Goal: Answer question/provide support: Share knowledge or assist other users

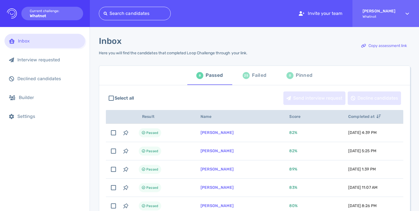
click at [259, 71] on div "Failed" at bounding box center [259, 75] width 14 height 8
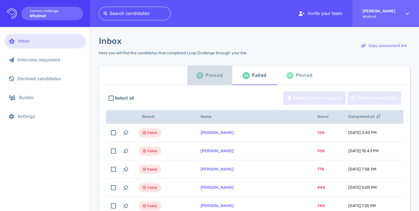
click at [209, 75] on div "Passed" at bounding box center [214, 75] width 17 height 8
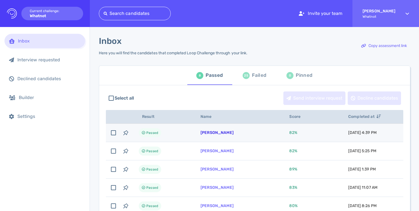
click at [217, 133] on link "Jake Bermudez" at bounding box center [217, 132] width 33 height 5
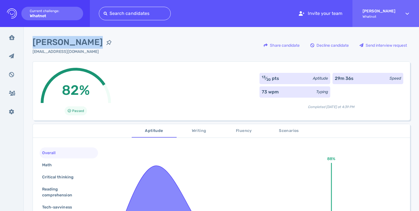
drag, startPoint x: 33, startPoint y: 42, endPoint x: 94, endPoint y: 39, distance: 61.6
click at [94, 39] on span "[PERSON_NAME]" at bounding box center [68, 42] width 70 height 13
copy span "[PERSON_NAME]"
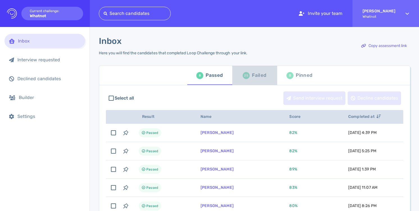
click at [257, 77] on div "Failed" at bounding box center [259, 75] width 14 height 8
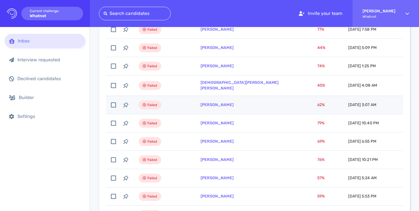
scroll to position [141, 0]
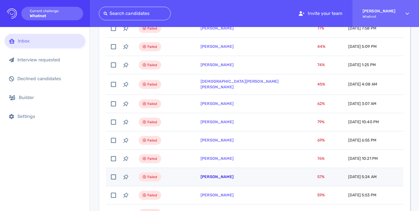
click at [220, 174] on link "Isaac Shaw" at bounding box center [217, 176] width 33 height 5
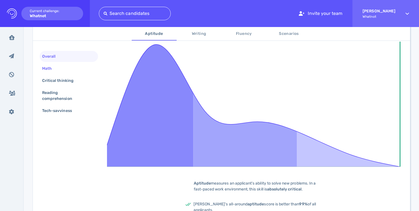
scroll to position [121, 0]
click at [76, 69] on div "Math" at bounding box center [69, 68] width 58 height 11
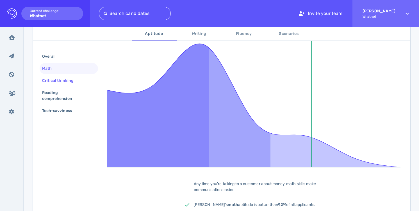
click at [69, 82] on div "Critical thinking" at bounding box center [60, 80] width 39 height 8
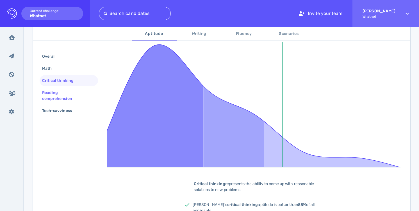
click at [72, 94] on div "Reading comprehension" at bounding box center [66, 95] width 51 height 14
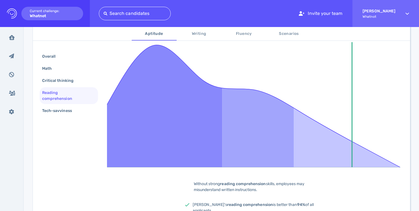
click at [76, 104] on div "Overall Math Critical thinking Reading comprehension Tech-savviness" at bounding box center [69, 84] width 58 height 66
click at [78, 108] on div "Tech-savviness" at bounding box center [60, 110] width 38 height 8
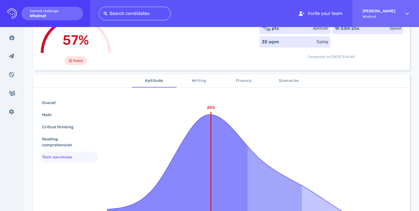
scroll to position [51, 0]
click at [196, 76] on button "Writing" at bounding box center [199, 79] width 45 height 13
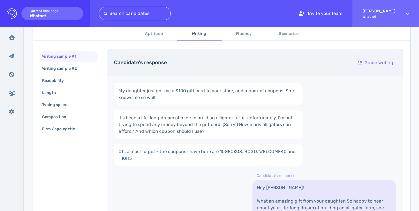
scroll to position [0, 0]
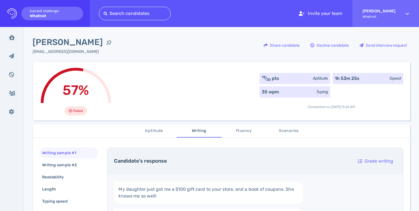
click at [246, 133] on span "Fluency" at bounding box center [244, 130] width 38 height 7
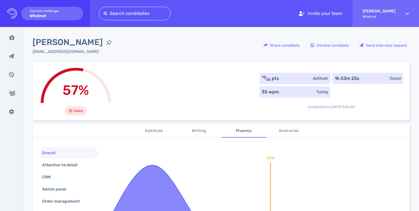
click at [294, 132] on span "Scenarios" at bounding box center [289, 130] width 38 height 7
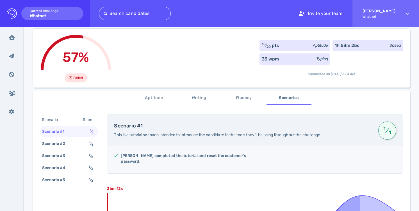
scroll to position [33, 0]
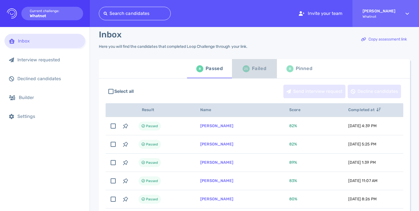
click at [255, 68] on div "Failed" at bounding box center [259, 68] width 14 height 8
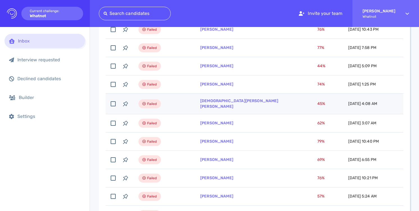
scroll to position [162, 0]
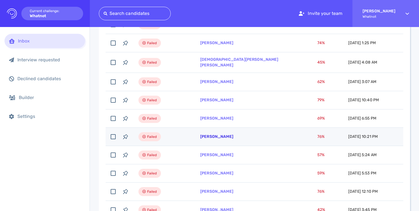
click at [221, 135] on link "[PERSON_NAME]" at bounding box center [216, 136] width 33 height 5
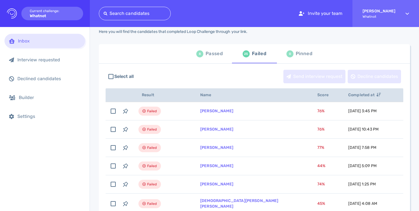
scroll to position [0, 0]
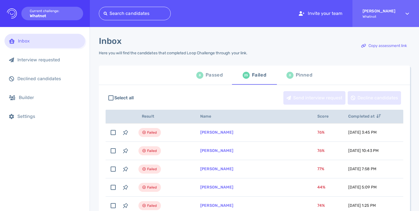
click at [210, 74] on div "Passed" at bounding box center [214, 75] width 17 height 8
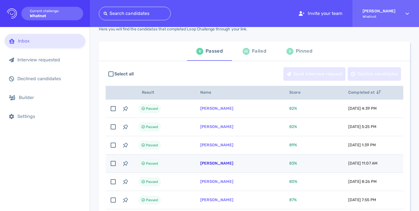
scroll to position [27, 0]
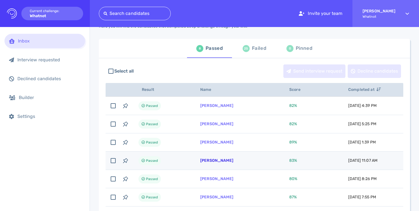
click at [218, 161] on link "[PERSON_NAME]" at bounding box center [216, 160] width 33 height 5
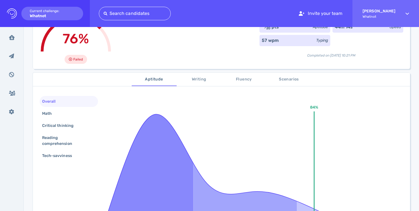
scroll to position [63, 0]
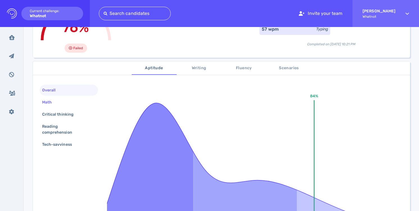
click at [68, 104] on div "Math" at bounding box center [69, 102] width 58 height 11
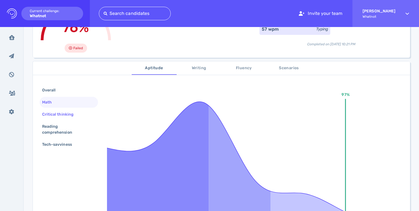
click at [69, 114] on div "Critical thinking" at bounding box center [60, 114] width 39 height 8
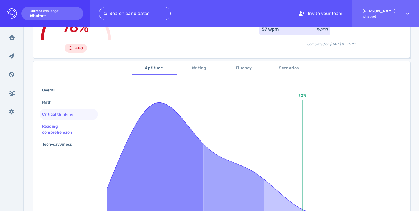
click at [70, 126] on div "Reading comprehension" at bounding box center [66, 129] width 51 height 14
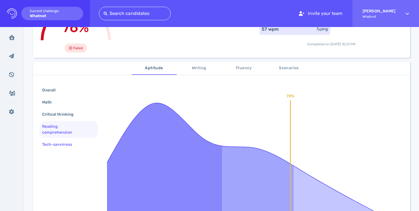
click at [72, 140] on div "Tech-savviness" at bounding box center [60, 144] width 38 height 8
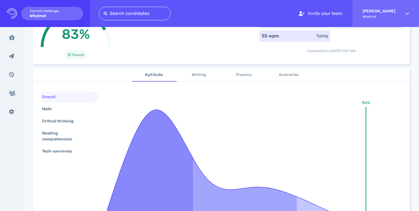
scroll to position [55, 0]
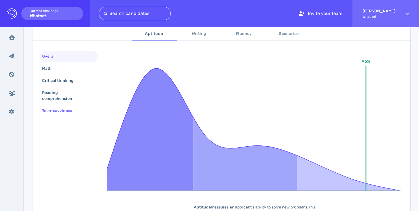
click at [67, 113] on div "Tech-savviness" at bounding box center [60, 110] width 38 height 8
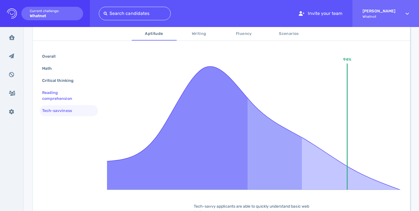
click at [65, 102] on div "Reading comprehension" at bounding box center [66, 95] width 51 height 14
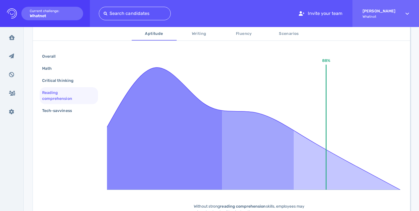
scroll to position [99, 0]
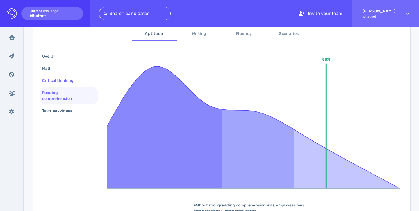
click at [62, 82] on div "Critical thinking" at bounding box center [60, 80] width 39 height 8
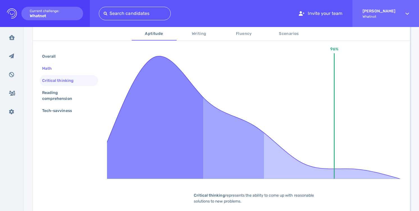
click at [68, 69] on div "Math" at bounding box center [69, 68] width 58 height 11
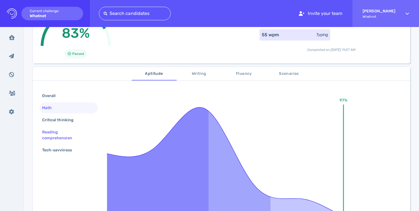
scroll to position [0, 0]
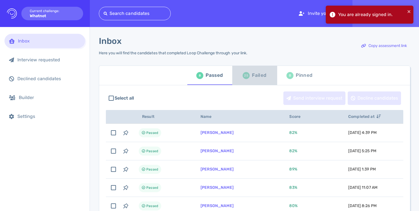
click at [247, 75] on div "25" at bounding box center [246, 75] width 7 height 7
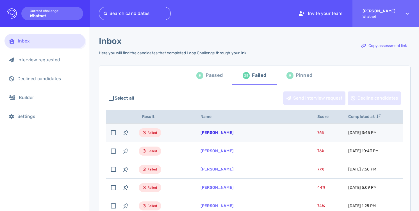
click at [212, 132] on link "[PERSON_NAME]" at bounding box center [217, 132] width 33 height 5
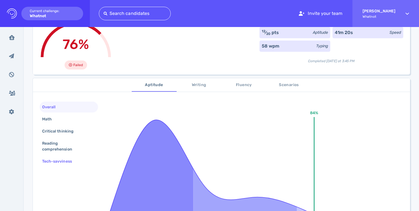
scroll to position [62, 0]
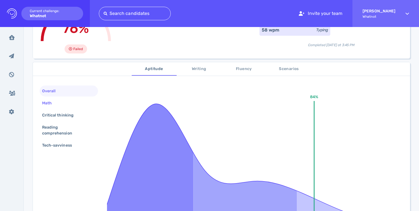
click at [71, 100] on div "Math" at bounding box center [69, 102] width 58 height 11
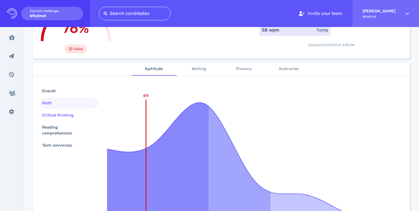
click at [74, 112] on div "Critical thinking" at bounding box center [60, 115] width 39 height 8
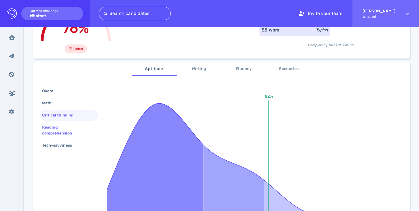
click at [78, 130] on div "Reading comprehension" at bounding box center [66, 130] width 51 height 14
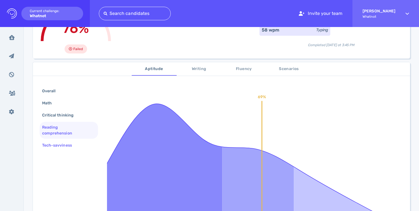
click at [78, 140] on div "Tech-savviness" at bounding box center [69, 145] width 58 height 11
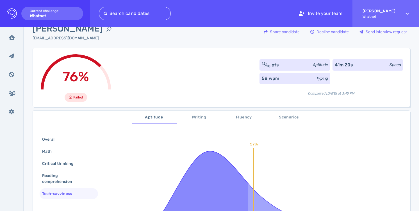
scroll to position [0, 0]
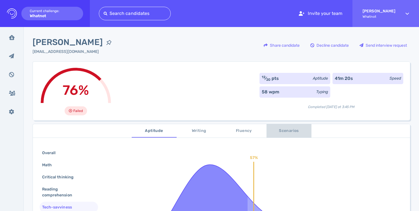
click at [276, 126] on button "Scenarios" at bounding box center [289, 130] width 45 height 13
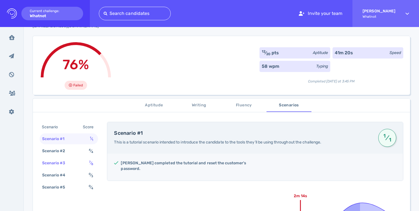
scroll to position [27, 0]
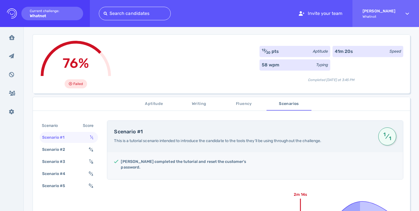
click at [207, 105] on span "Writing" at bounding box center [199, 103] width 38 height 7
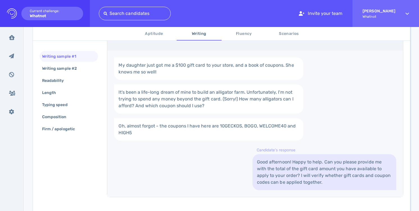
scroll to position [145, 0]
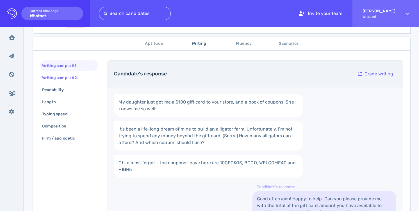
click at [71, 76] on div "Writing sample #2" at bounding box center [62, 78] width 43 height 8
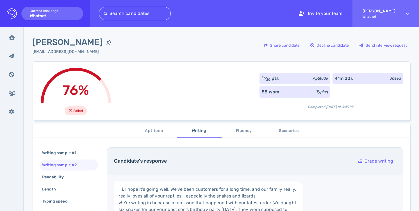
scroll to position [0, 0]
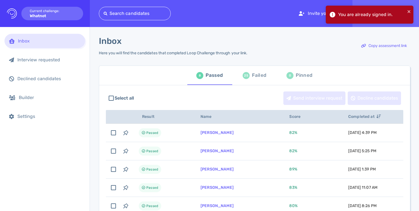
click at [250, 78] on div "25 Failed" at bounding box center [255, 75] width 24 height 16
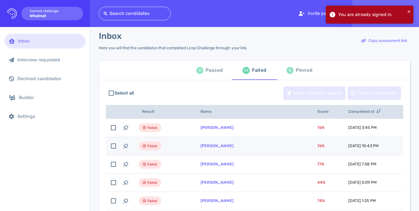
scroll to position [8, 0]
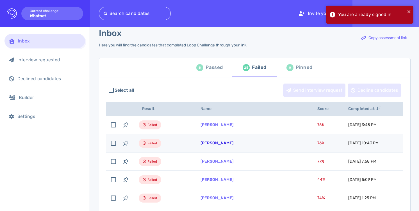
click at [219, 144] on link "[PERSON_NAME]" at bounding box center [217, 142] width 33 height 5
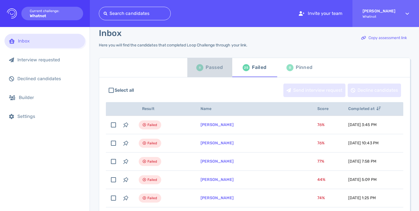
click at [210, 71] on div "Passed" at bounding box center [214, 67] width 17 height 8
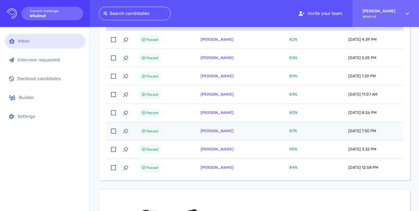
scroll to position [93, 0]
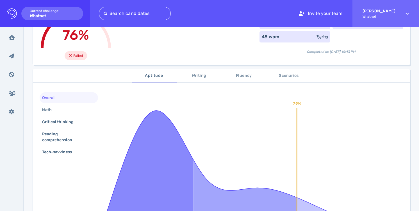
scroll to position [56, 0]
click at [72, 111] on div "Math" at bounding box center [69, 109] width 58 height 11
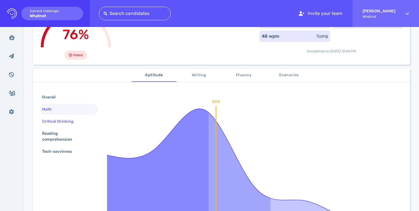
click at [73, 121] on div "Critical thinking" at bounding box center [60, 121] width 39 height 8
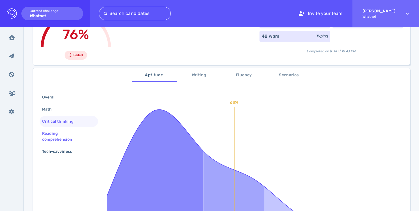
click at [75, 134] on div "Reading comprehension" at bounding box center [66, 136] width 51 height 14
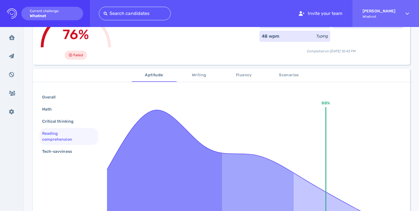
click at [75, 145] on div "Overall Math Critical thinking Reading comprehension Tech-savviness" at bounding box center [69, 125] width 58 height 66
click at [77, 148] on div "Tech-savviness" at bounding box center [60, 151] width 38 height 8
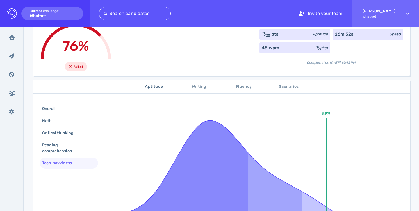
scroll to position [74, 0]
